Goal: Navigation & Orientation: Find specific page/section

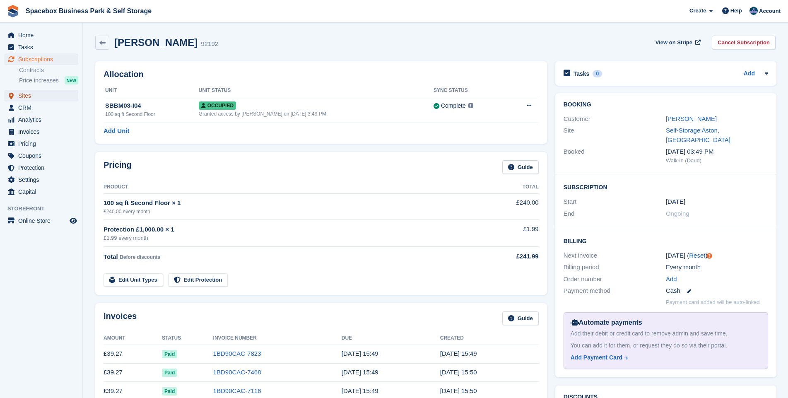
click at [23, 97] on span "Sites" at bounding box center [43, 96] width 50 height 12
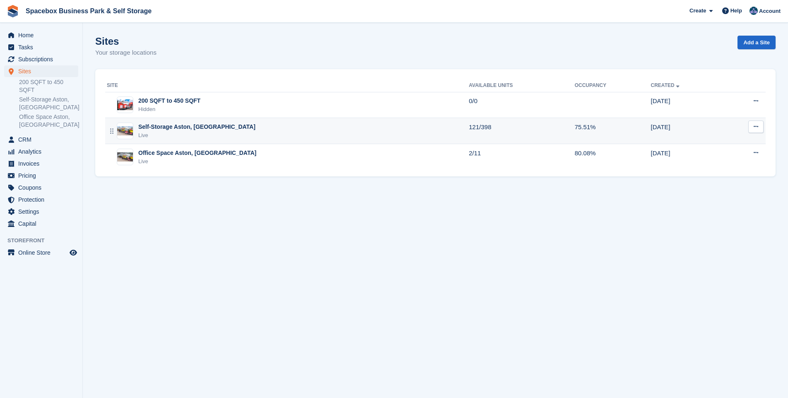
click at [174, 131] on div "Self-Storage Aston, [GEOGRAPHIC_DATA]" at bounding box center [196, 127] width 117 height 9
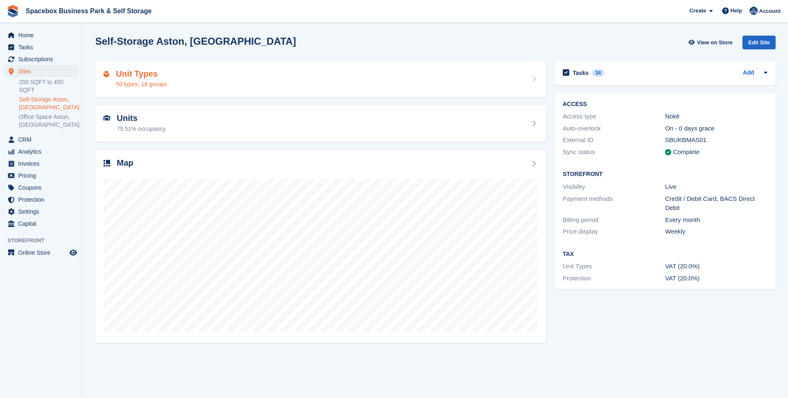
click at [137, 79] on div "Unit Types 50 types, 18 groups" at bounding box center [141, 79] width 51 height 20
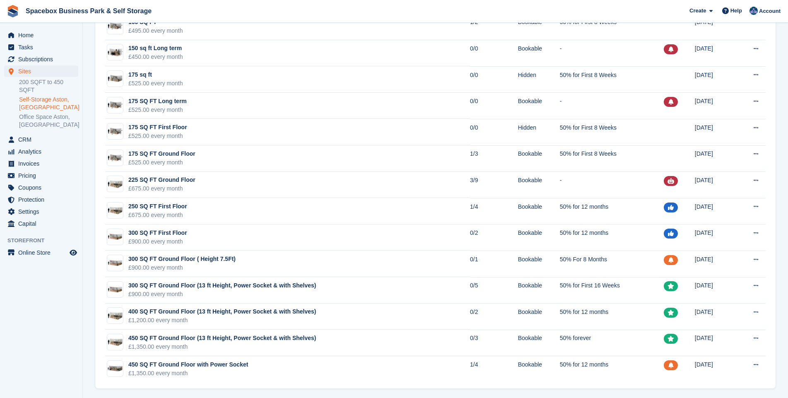
scroll to position [1075, 0]
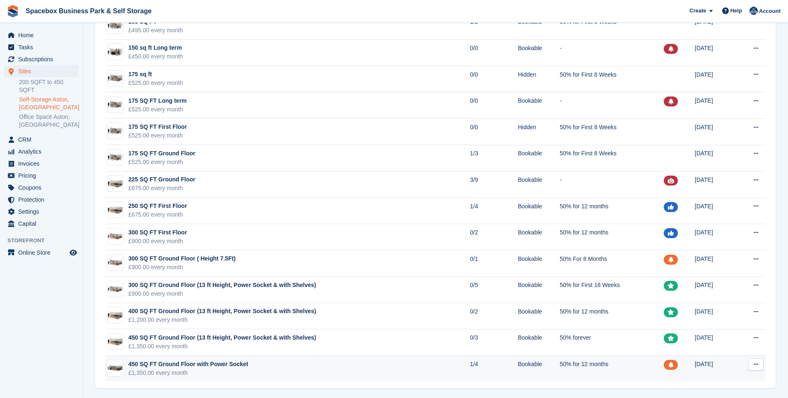
click at [227, 362] on div "450 SQ FT Ground Floor with Power Socket" at bounding box center [188, 364] width 120 height 9
